Goal: Task Accomplishment & Management: Manage account settings

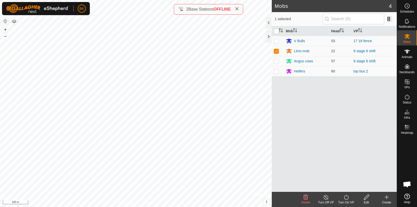
click at [274, 62] on p-checkbox at bounding box center [276, 61] width 5 height 4
checkbox input "true"
click at [346, 198] on icon at bounding box center [346, 197] width 6 height 6
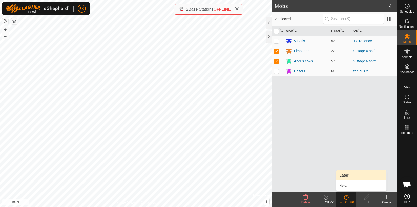
click at [350, 178] on link "Later" at bounding box center [361, 176] width 50 height 10
click at [347, 198] on icon at bounding box center [346, 197] width 6 height 6
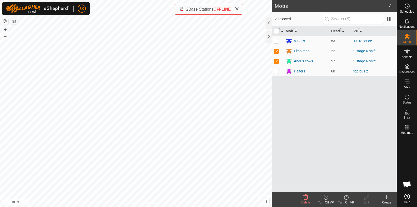
click at [347, 198] on icon at bounding box center [346, 197] width 6 height 6
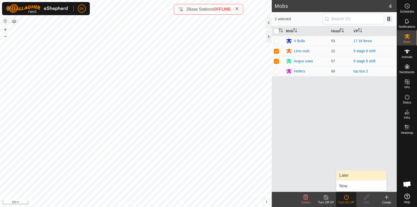
click at [353, 176] on link "Later" at bounding box center [361, 176] width 50 height 10
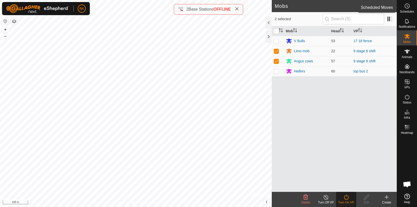
click at [407, 8] on icon at bounding box center [407, 6] width 6 height 6
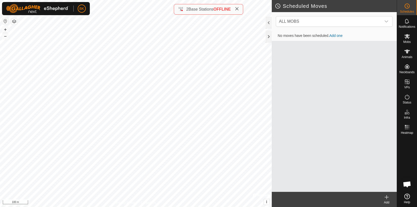
click at [386, 199] on icon at bounding box center [386, 198] width 0 height 4
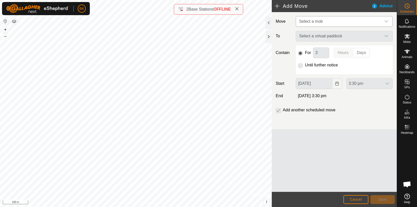
click at [328, 23] on span "Select a mob" at bounding box center [339, 21] width 84 height 10
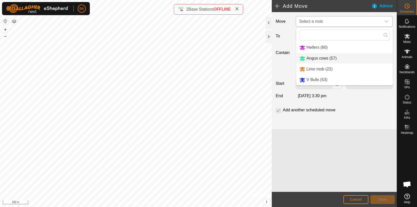
click at [310, 58] on li "Angus cows (57)" at bounding box center [344, 58] width 96 height 10
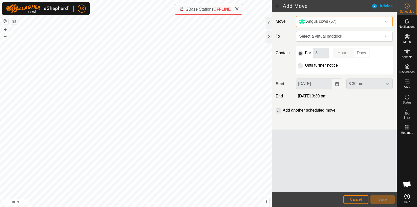
click at [362, 21] on div "Angus cows (57)" at bounding box center [339, 21] width 80 height 6
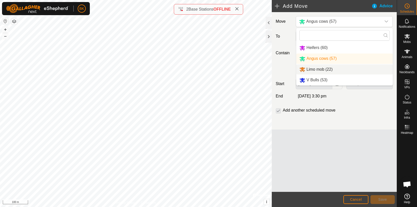
click at [323, 65] on li "Limo mob (22)" at bounding box center [344, 69] width 96 height 10
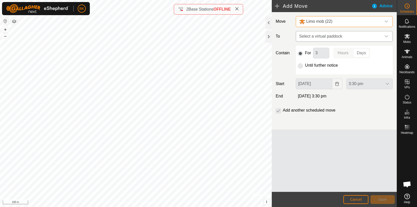
click at [387, 37] on icon "dropdown trigger" at bounding box center [386, 36] width 4 height 4
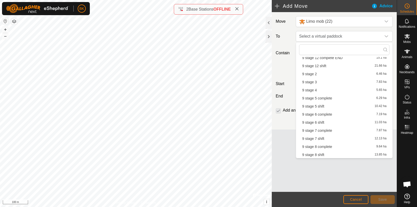
scroll to position [129, 0]
click at [332, 112] on li "9 stage 6 complete 7.19 ha" at bounding box center [344, 114] width 90 height 8
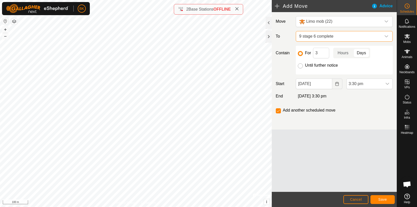
click at [301, 66] on input "Until further notice" at bounding box center [300, 65] width 5 height 5
radio input "true"
checkbox input "false"
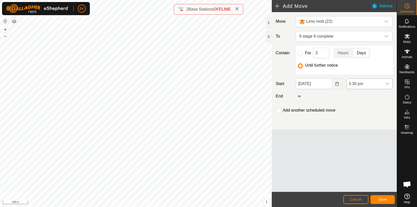
click at [386, 83] on icon "dropdown trigger" at bounding box center [387, 84] width 4 height 2
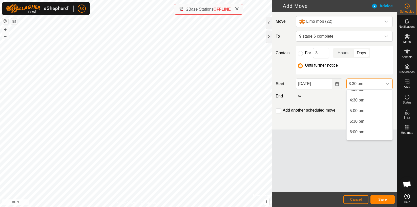
scroll to position [352, 0]
click at [374, 124] on li "6:00 pm" at bounding box center [369, 125] width 46 height 10
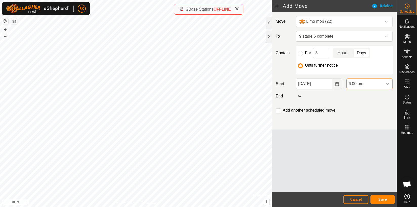
scroll to position [329, 0]
click at [388, 200] on button "Save" at bounding box center [382, 199] width 24 height 9
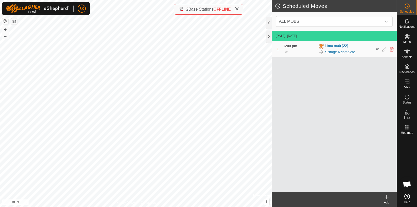
click at [386, 197] on icon at bounding box center [386, 198] width 0 height 4
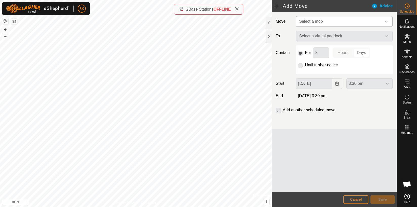
click at [337, 23] on span "Select a mob" at bounding box center [339, 21] width 84 height 10
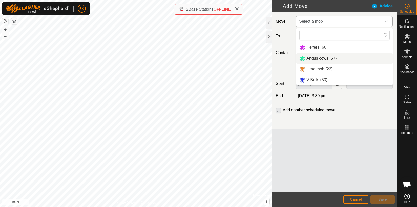
click at [327, 57] on li "Angus cows (57)" at bounding box center [344, 58] width 96 height 10
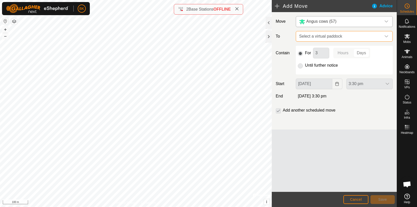
click at [348, 38] on span "Select a virtual paddock" at bounding box center [339, 36] width 84 height 10
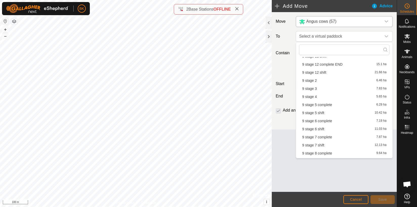
scroll to position [115, 0]
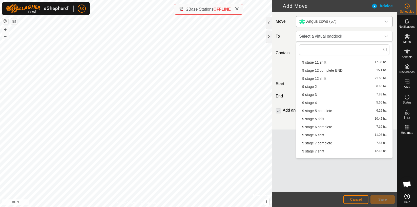
click at [331, 127] on li "9 stage 6 complete 7.19 ha" at bounding box center [344, 127] width 90 height 8
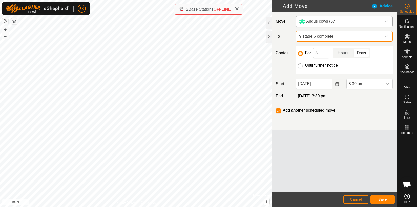
click at [302, 66] on input "Until further notice" at bounding box center [300, 65] width 5 height 5
radio input "true"
checkbox input "false"
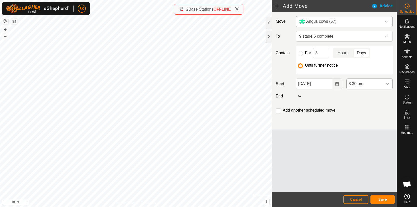
click at [385, 84] on div "dropdown trigger" at bounding box center [387, 84] width 10 height 10
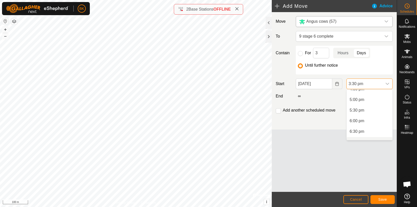
scroll to position [363, 0]
click at [371, 127] on li "6:30 pm" at bounding box center [369, 125] width 46 height 10
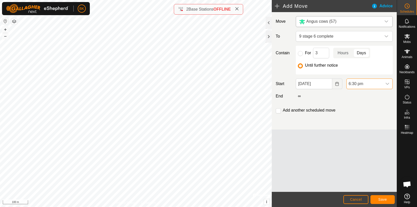
scroll to position [329, 0]
click at [385, 197] on button "Save" at bounding box center [382, 199] width 24 height 9
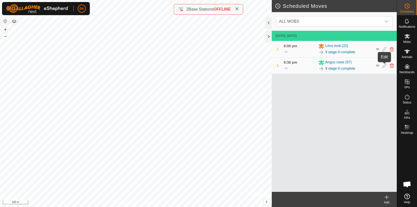
click at [384, 67] on icon at bounding box center [384, 65] width 4 height 5
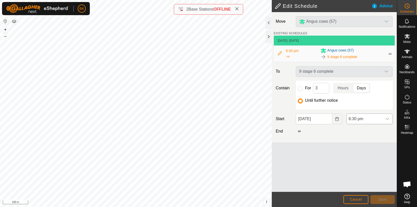
click at [387, 121] on div "dropdown trigger" at bounding box center [387, 119] width 10 height 10
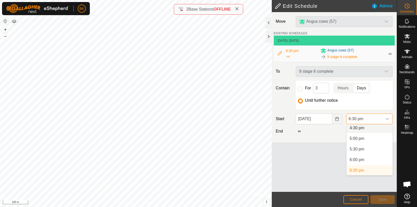
scroll to position [350, 0]
click at [368, 162] on li "6:00 pm" at bounding box center [369, 162] width 46 height 10
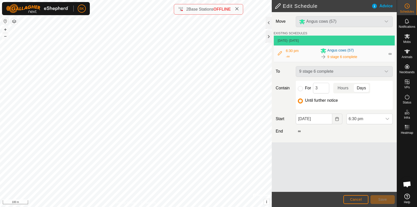
scroll to position [352, 0]
click at [384, 198] on span "Save" at bounding box center [382, 200] width 9 height 4
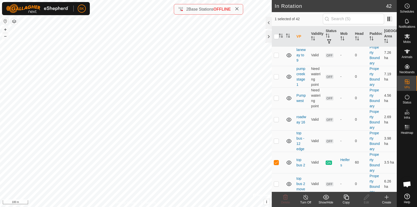
scroll to position [845, 0]
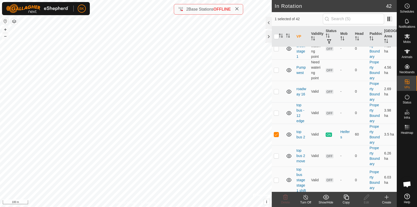
click at [350, 196] on copy-svg-icon at bounding box center [346, 197] width 20 height 6
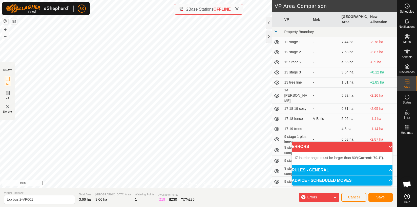
click at [151, 193] on div "Privacy Policy Contact Us Type: Inclusion Zone undefined Animal + – ⇧ i © Mapbo…" at bounding box center [198, 103] width 396 height 207
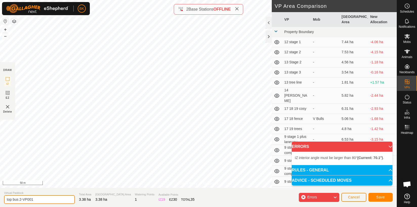
click at [34, 200] on input "top bus 2-VP001" at bounding box center [39, 199] width 71 height 9
type input "top bus 3"
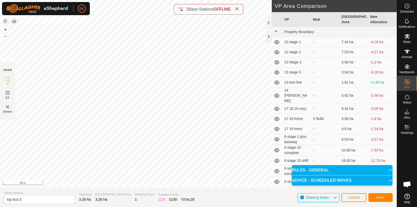
click at [123, 0] on html "BK Schedules Notifications Mobs Animals Neckbands VPs Status Infra Heatmap Help…" at bounding box center [208, 103] width 417 height 207
click at [45, 0] on html "BK My Account Settings Logout Schedules Notifications Mobs Animals Neckbands VP…" at bounding box center [208, 103] width 417 height 207
click at [98, 0] on html "BK Schedules Notifications Mobs Animals Neckbands VPs Status Infra Heatmap Help…" at bounding box center [208, 103] width 417 height 207
click at [384, 198] on span "Save" at bounding box center [380, 198] width 9 height 4
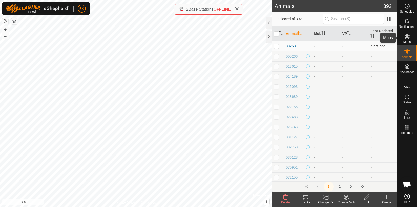
click at [407, 41] on span "Mobs" at bounding box center [406, 41] width 7 height 3
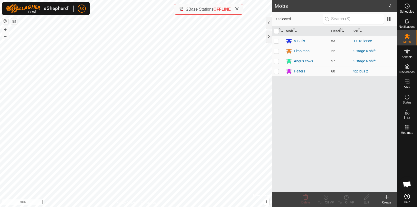
click at [277, 71] on p-checkbox at bounding box center [276, 71] width 5 height 4
checkbox input "true"
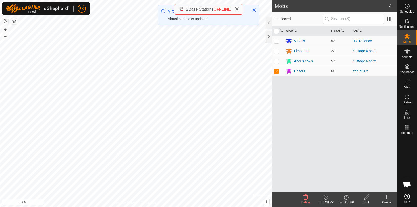
click at [340, 197] on turn-on-svg-icon at bounding box center [346, 197] width 20 height 6
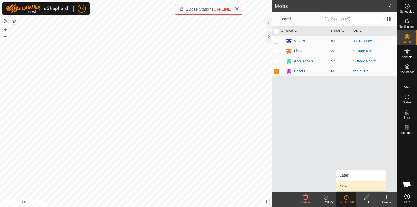
click at [348, 187] on link "Now" at bounding box center [361, 186] width 50 height 10
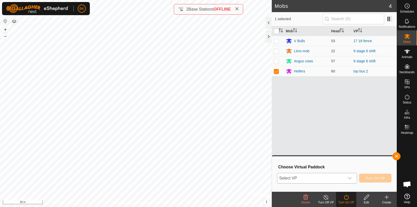
click at [348, 179] on icon "dropdown trigger" at bounding box center [349, 178] width 4 height 4
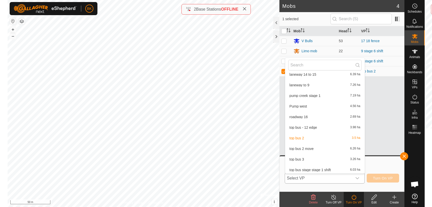
scroll to position [366, 0]
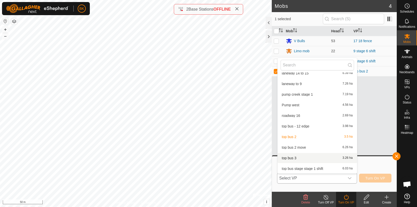
click at [298, 158] on li "top bus 3 3.26 ha" at bounding box center [316, 158] width 79 height 10
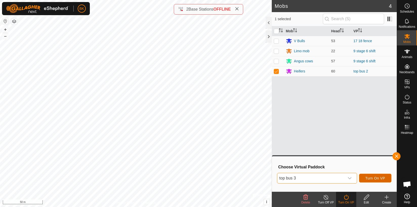
click at [372, 182] on button "Turn On VP" at bounding box center [375, 178] width 32 height 9
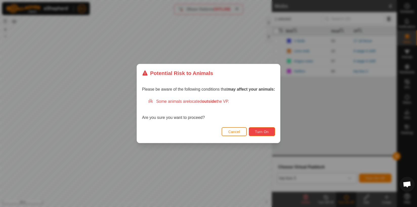
click at [265, 135] on button "Turn On" at bounding box center [262, 131] width 26 height 9
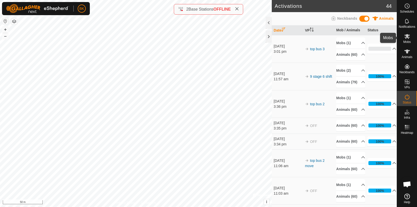
click at [413, 37] on div "Mobs" at bounding box center [407, 37] width 20 height 15
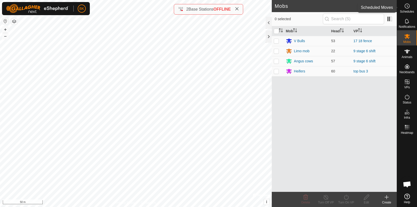
click at [409, 3] on es-schedule-vp-svg-icon at bounding box center [406, 6] width 9 height 8
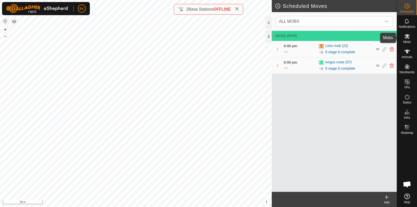
click at [406, 41] on span "Mobs" at bounding box center [406, 41] width 7 height 3
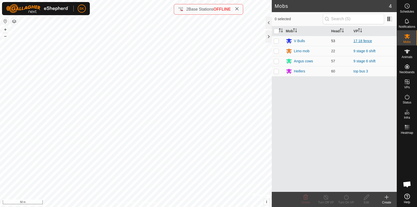
click at [367, 40] on link "17 18 fence" at bounding box center [362, 41] width 18 height 4
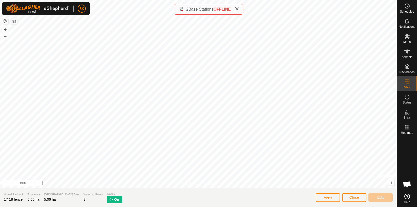
click at [271, 0] on html "BK Schedules Notifications Mobs Animals Neckbands VPs Status Infra Heatmap Help…" at bounding box center [208, 103] width 417 height 207
click at [199, 0] on html "BK Schedules Notifications Mobs Animals Neckbands VPs Status Infra Heatmap Help…" at bounding box center [208, 103] width 417 height 207
click at [113, 0] on html "BK Schedules Notifications Mobs Animals Neckbands VPs Status Infra Heatmap Help…" at bounding box center [208, 103] width 417 height 207
click at [104, 0] on html "BK Schedules Notifications Mobs Animals Neckbands VPs Status Infra Heatmap Help…" at bounding box center [208, 103] width 417 height 207
click at [136, 0] on html "BK Schedules Notifications Mobs Animals Neckbands VPs Status Infra Heatmap Help…" at bounding box center [208, 103] width 417 height 207
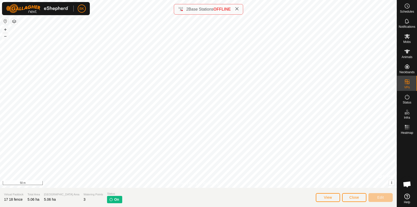
click at [121, 0] on html "BK Schedules Notifications Mobs Animals Neckbands VPs Status Infra Heatmap Help…" at bounding box center [208, 103] width 417 height 207
click at [131, 0] on html "BK Schedules Notifications Mobs Animals Neckbands VPs Status Infra Heatmap Help…" at bounding box center [208, 103] width 417 height 207
click at [200, 13] on div "Privacy Policy Contact Us V68 3711785619 Heifers top bus 2 + – ⇧ i © Mapbox , ©…" at bounding box center [198, 103] width 396 height 207
click at [173, 7] on div "Privacy Policy Contact Us V68 3711785619 Heifers top bus 2 + – ⇧ i © Mapbox , ©…" at bounding box center [198, 103] width 396 height 207
click at [124, 207] on html "BK Schedules Notifications Mobs Animals Neckbands VPs Status Infra Heatmap Help…" at bounding box center [208, 103] width 417 height 207
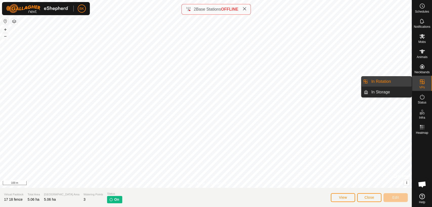
click at [416, 87] on div "VPs" at bounding box center [422, 83] width 20 height 15
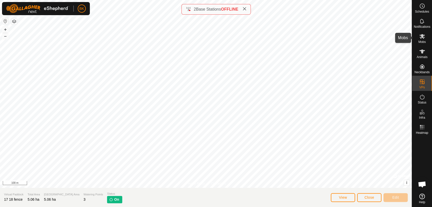
click at [416, 37] on div "Mobs" at bounding box center [422, 37] width 20 height 15
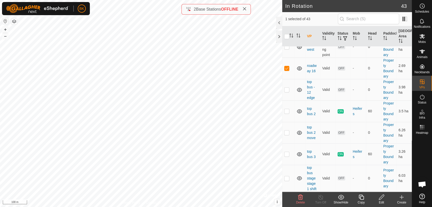
scroll to position [858, 0]
click at [360, 199] on icon at bounding box center [361, 197] width 6 height 6
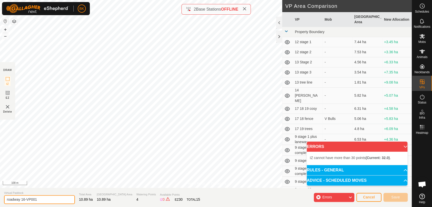
click at [44, 200] on input "roadway 16-VP001" at bounding box center [39, 199] width 71 height 9
type input "roadway 16-move"
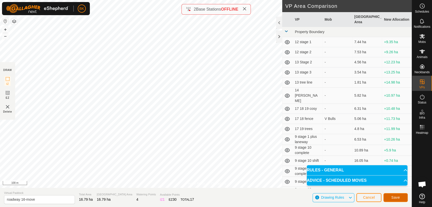
click at [399, 197] on span "Save" at bounding box center [395, 198] width 9 height 4
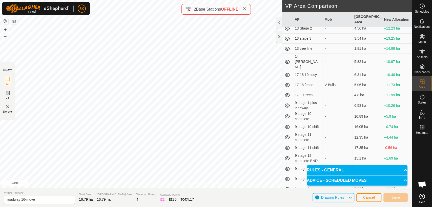
scroll to position [0, 0]
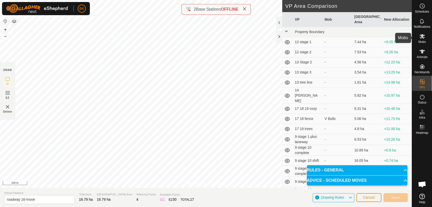
click at [416, 38] on icon at bounding box center [422, 36] width 6 height 6
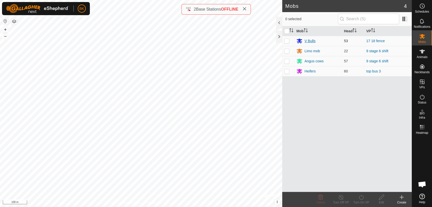
click at [315, 40] on div "V Bulls" at bounding box center [309, 40] width 11 height 5
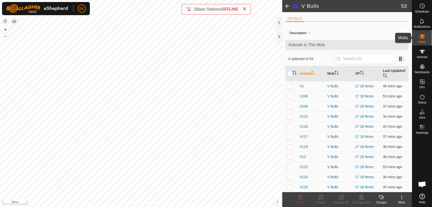
click at [416, 35] on es-mob-svg-icon at bounding box center [421, 36] width 9 height 8
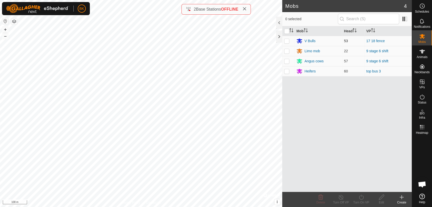
click at [287, 43] on td at bounding box center [288, 41] width 12 height 10
checkbox input "true"
click at [359, 200] on icon at bounding box center [361, 197] width 6 height 6
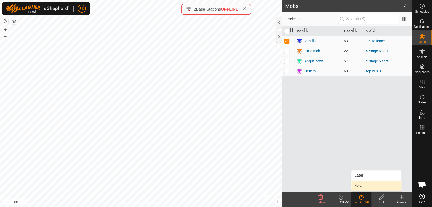
click at [363, 188] on link "Now" at bounding box center [376, 186] width 50 height 10
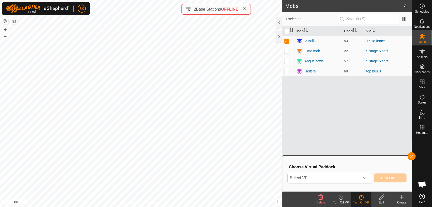
click at [350, 177] on span "Select VP" at bounding box center [323, 178] width 72 height 10
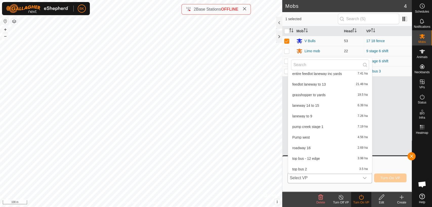
scroll to position [345, 0]
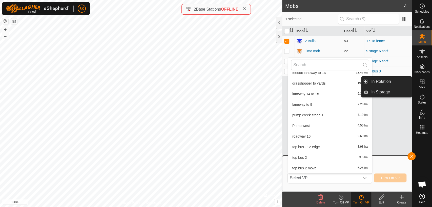
click at [416, 84] on icon at bounding box center [422, 82] width 6 height 6
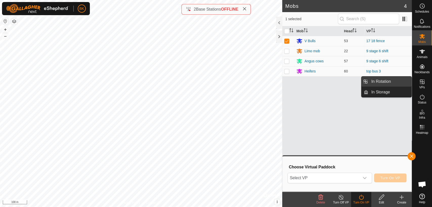
click at [398, 83] on link "In Rotation" at bounding box center [389, 82] width 43 height 10
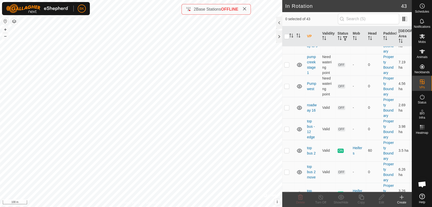
scroll to position [803, 0]
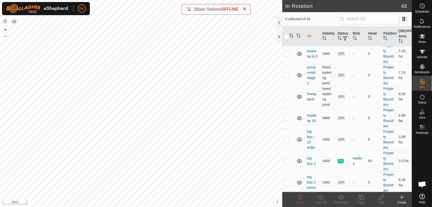
click at [287, 120] on p-checkbox at bounding box center [286, 118] width 5 height 4
checkbox input "true"
click at [362, 198] on icon at bounding box center [361, 197] width 6 height 6
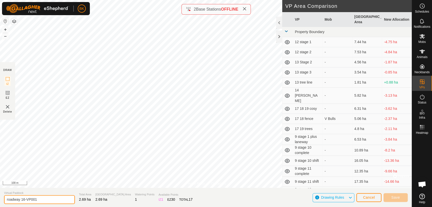
click at [44, 200] on input "roadway 16-VP001" at bounding box center [39, 199] width 71 height 9
type input "roadway 16 move"
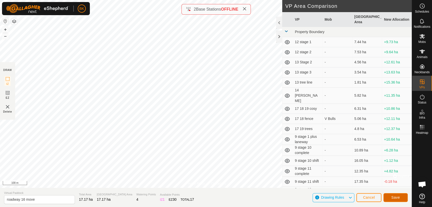
click at [395, 195] on button "Save" at bounding box center [395, 197] width 24 height 9
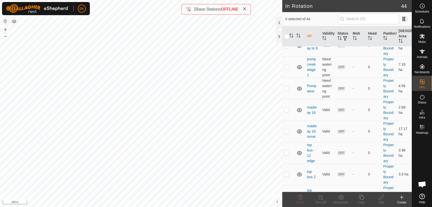
scroll to position [812, 0]
click at [285, 110] on p-checkbox at bounding box center [286, 108] width 5 height 4
checkbox input "true"
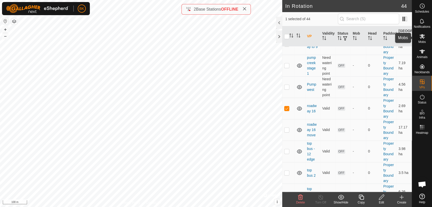
click at [416, 37] on icon at bounding box center [422, 36] width 6 height 5
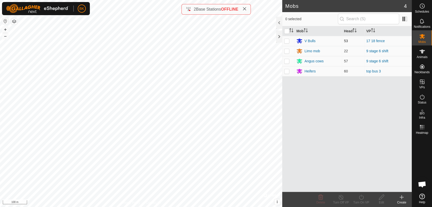
click at [287, 40] on p-checkbox at bounding box center [286, 41] width 5 height 4
checkbox input "true"
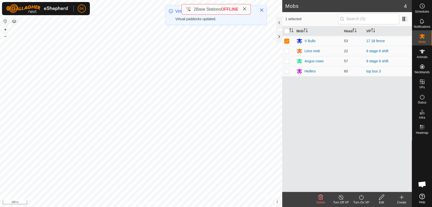
click at [365, 201] on div "Turn On VP" at bounding box center [361, 202] width 20 height 5
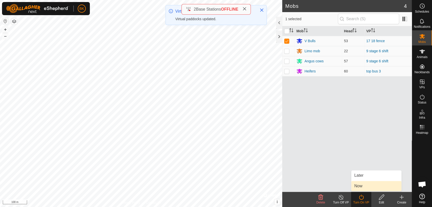
click at [364, 189] on link "Now" at bounding box center [376, 186] width 50 height 10
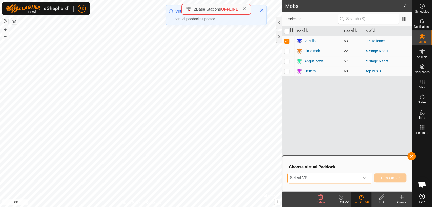
click at [345, 179] on span "Select VP" at bounding box center [323, 178] width 72 height 10
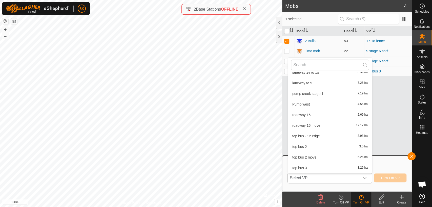
scroll to position [368, 0]
click at [317, 122] on li "roadway 16 move 17.17 ha" at bounding box center [330, 124] width 84 height 10
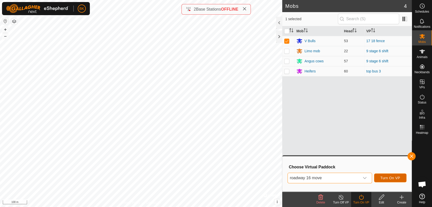
click at [389, 175] on button "Turn On VP" at bounding box center [390, 178] width 32 height 9
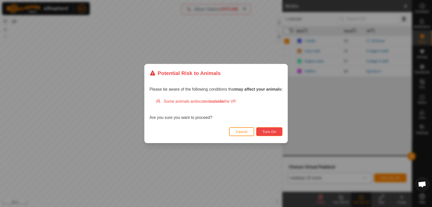
click at [270, 130] on span "Turn On" at bounding box center [269, 132] width 14 height 4
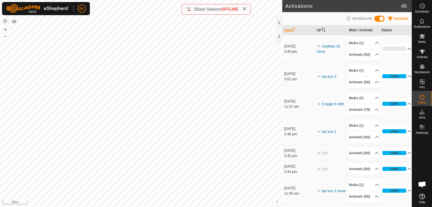
click at [401, 51] on p-accordion-header "0%" at bounding box center [396, 49] width 30 height 10
